Goal: Information Seeking & Learning: Learn about a topic

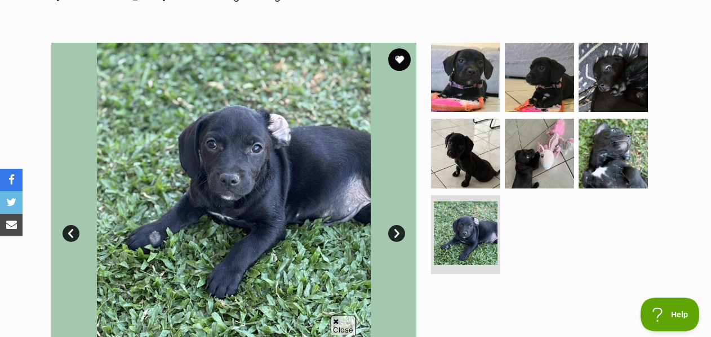
scroll to position [234, 0]
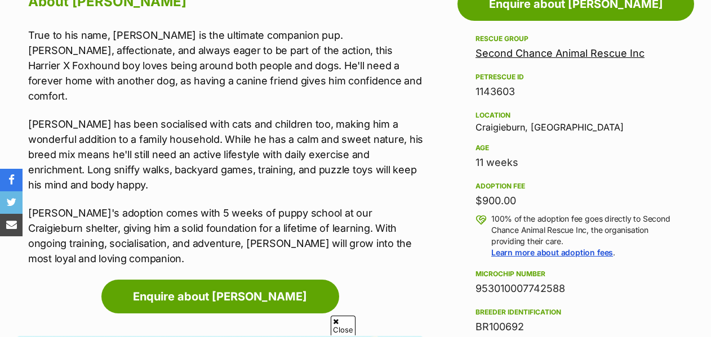
scroll to position [673, 0]
